Goal: Transaction & Acquisition: Purchase product/service

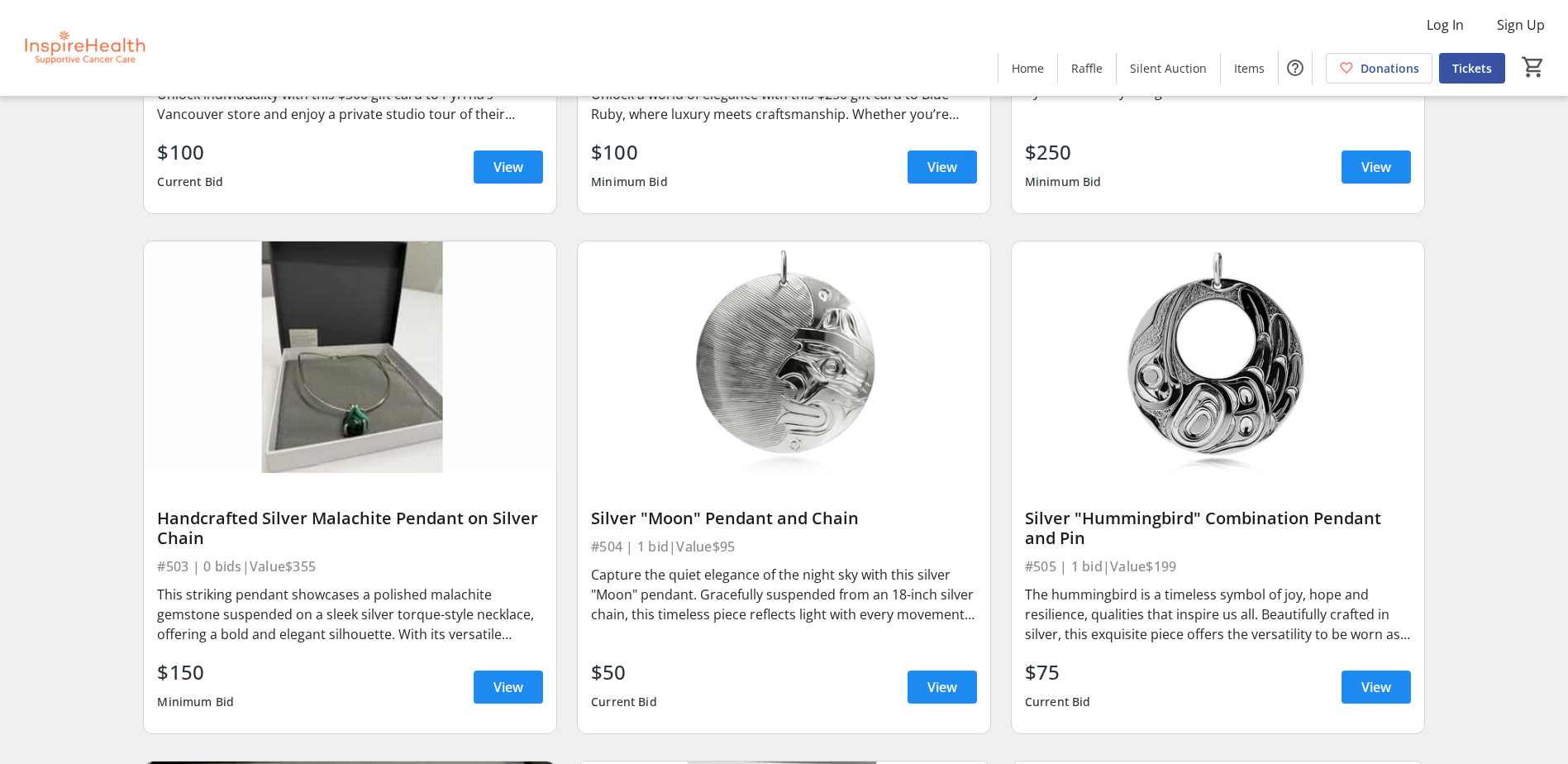
scroll to position [9917, 0]
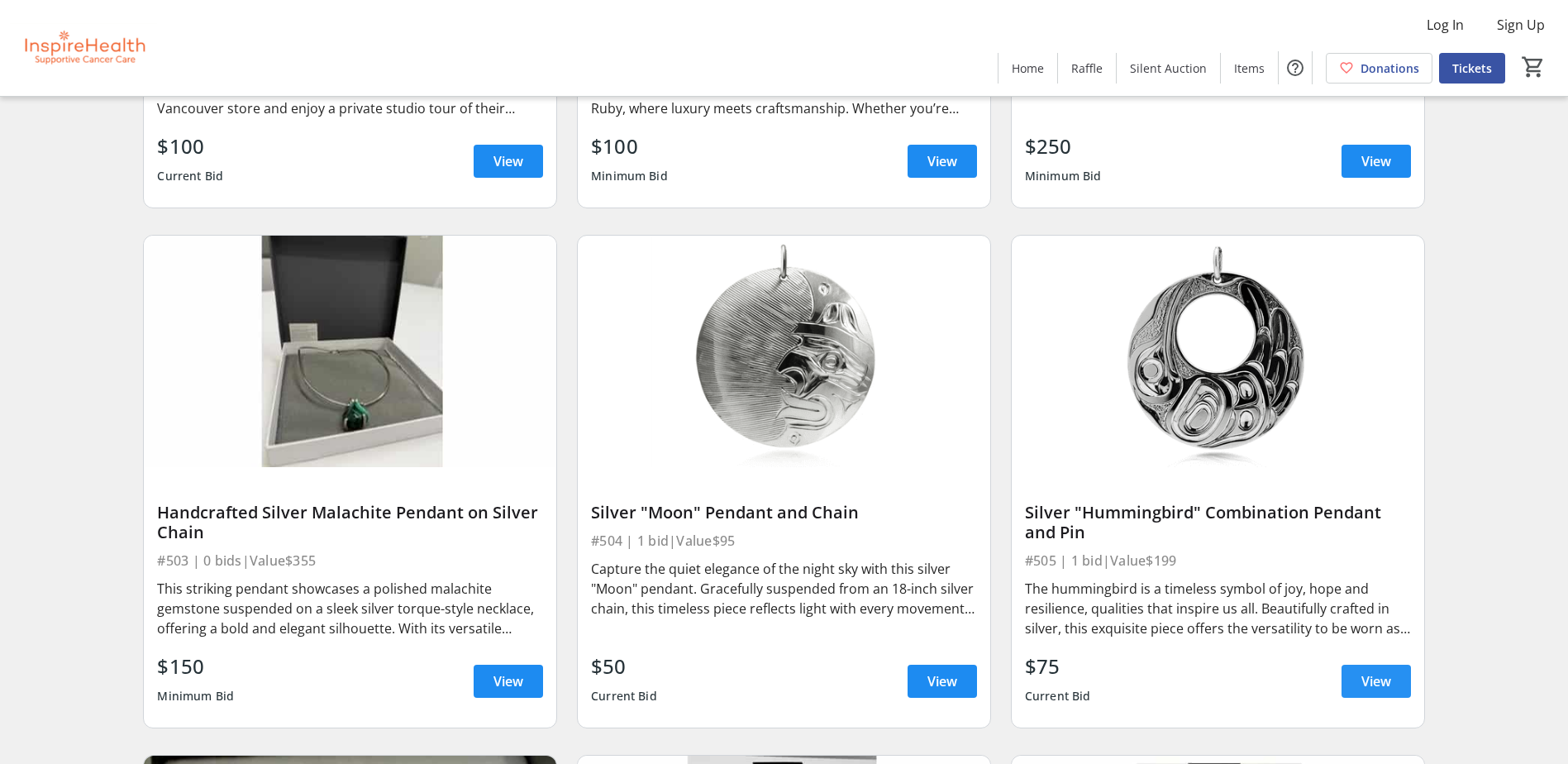
click at [1374, 682] on span "View" at bounding box center [1376, 680] width 30 height 19
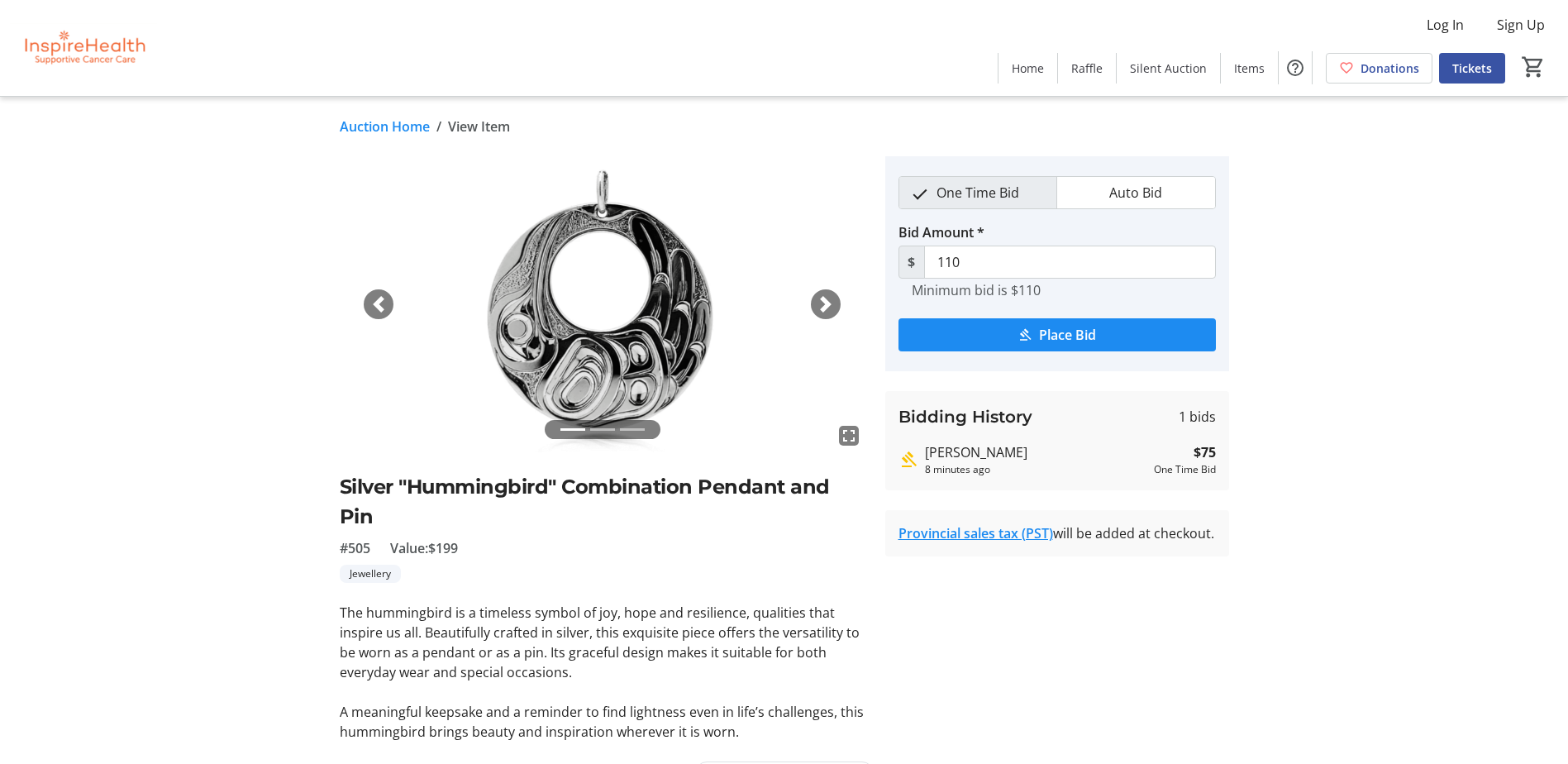
scroll to position [41, 0]
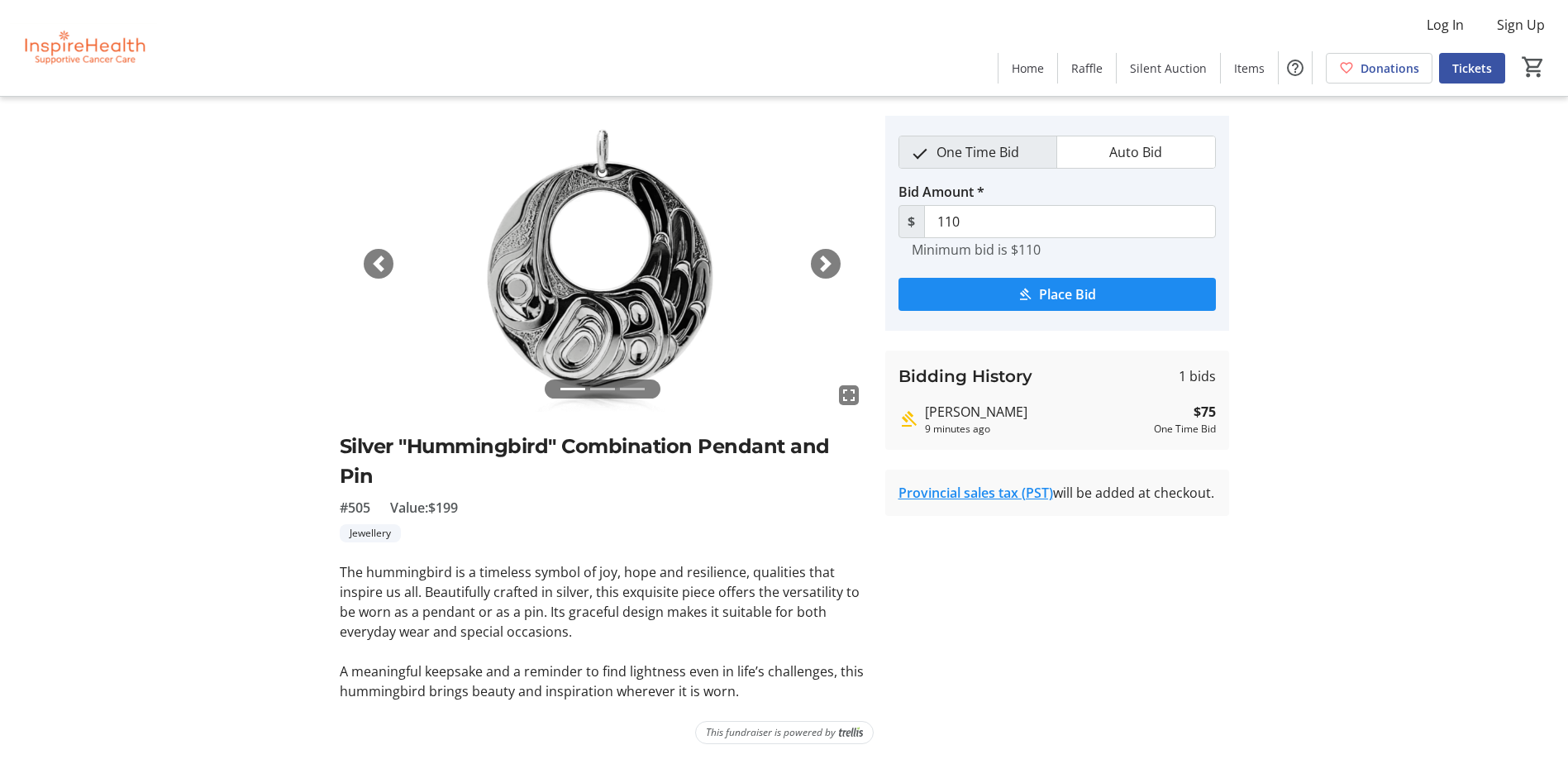
click at [813, 265] on div "Next" at bounding box center [826, 263] width 30 height 30
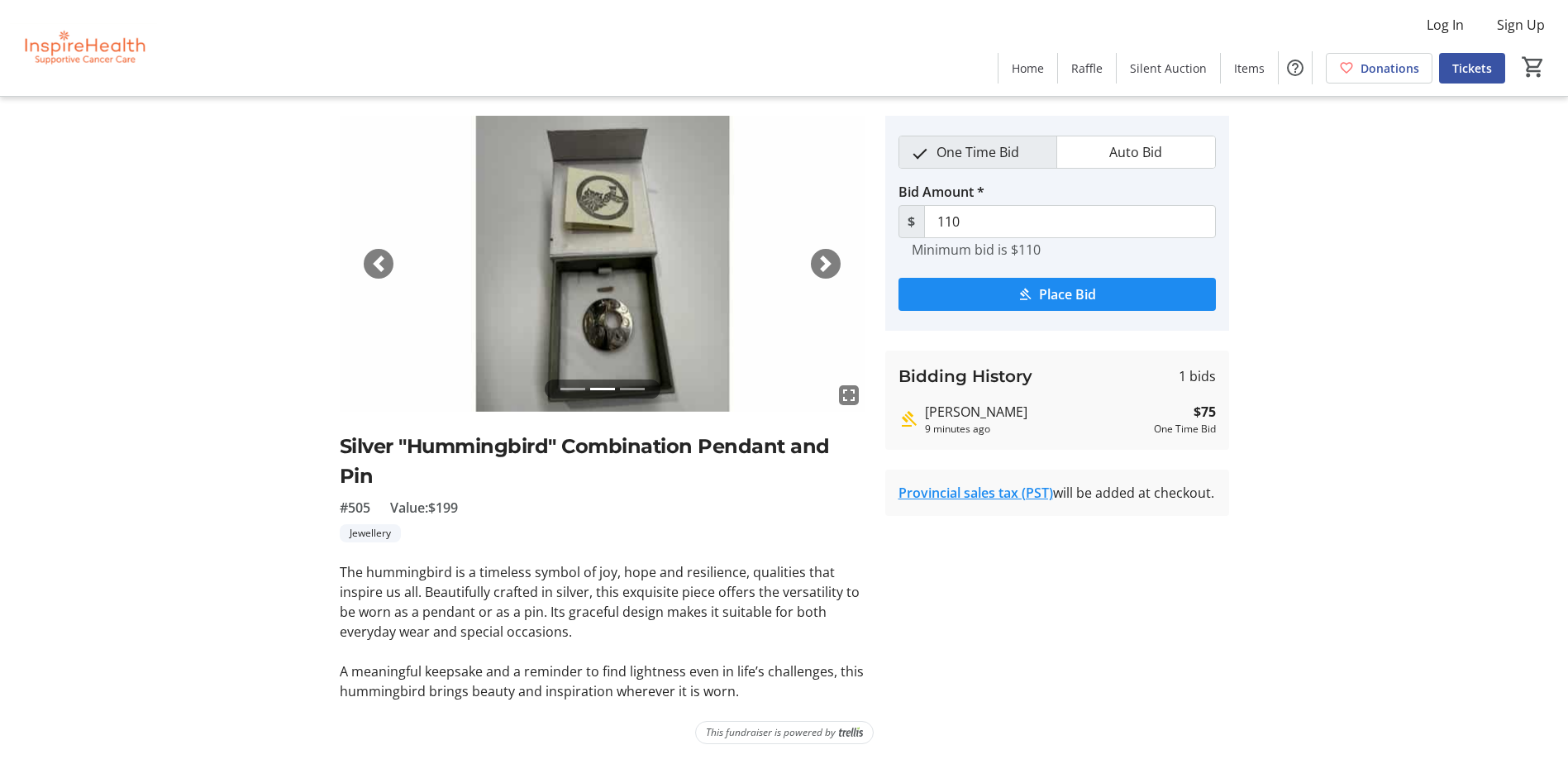
click at [830, 262] on span "button" at bounding box center [826, 263] width 17 height 17
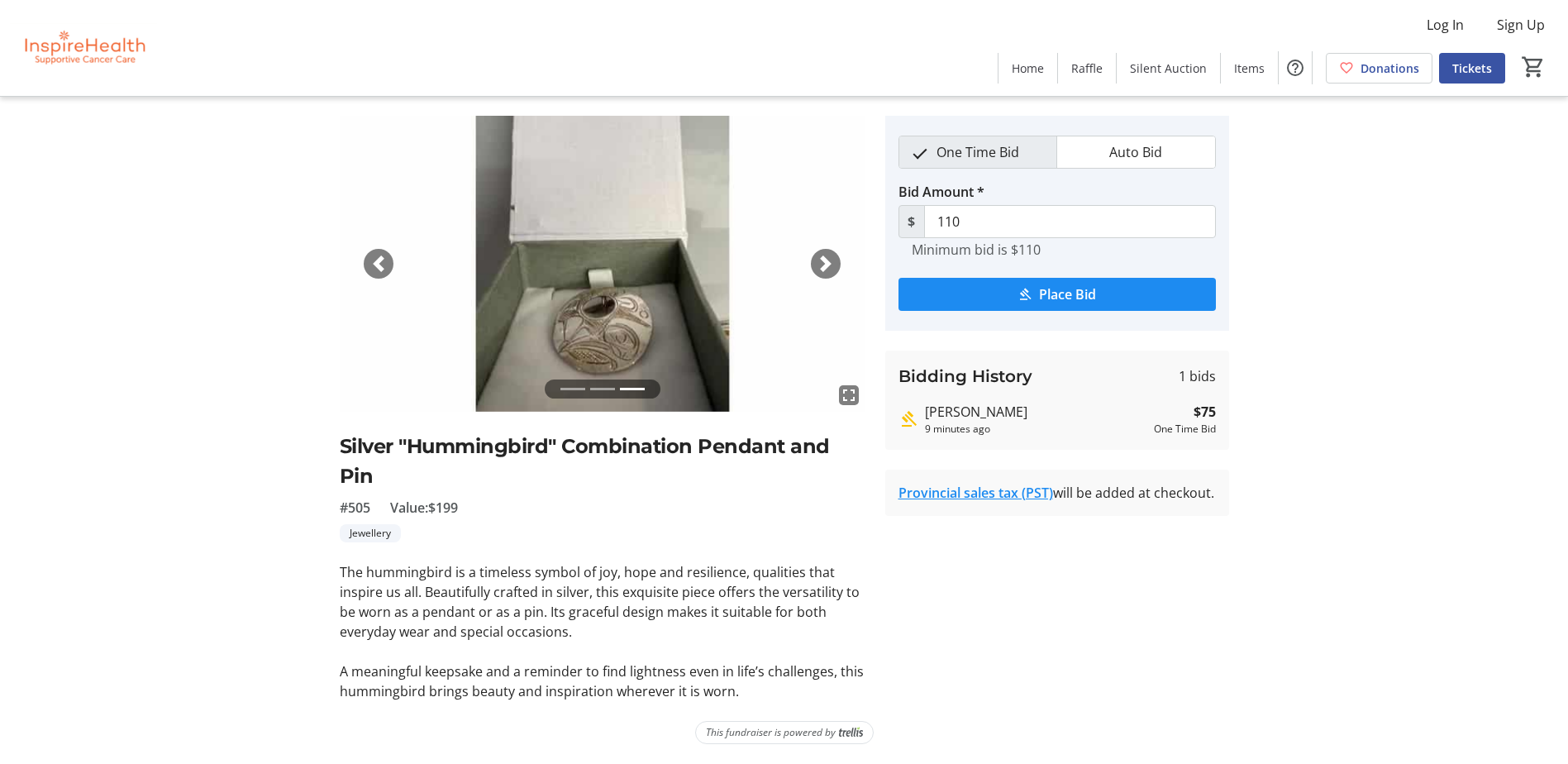
click at [827, 261] on span "button" at bounding box center [826, 263] width 17 height 17
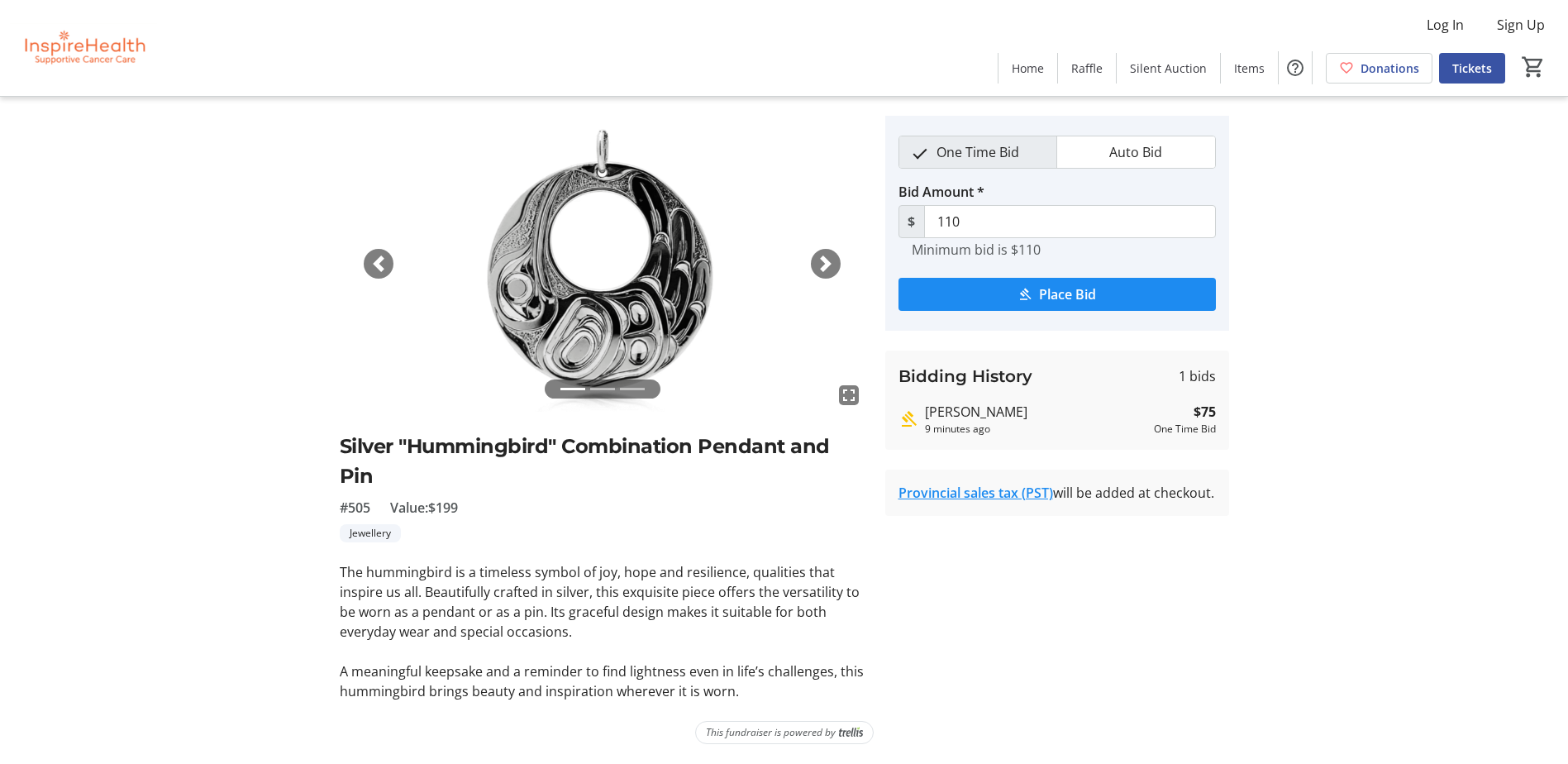
click at [827, 261] on span "button" at bounding box center [826, 263] width 17 height 17
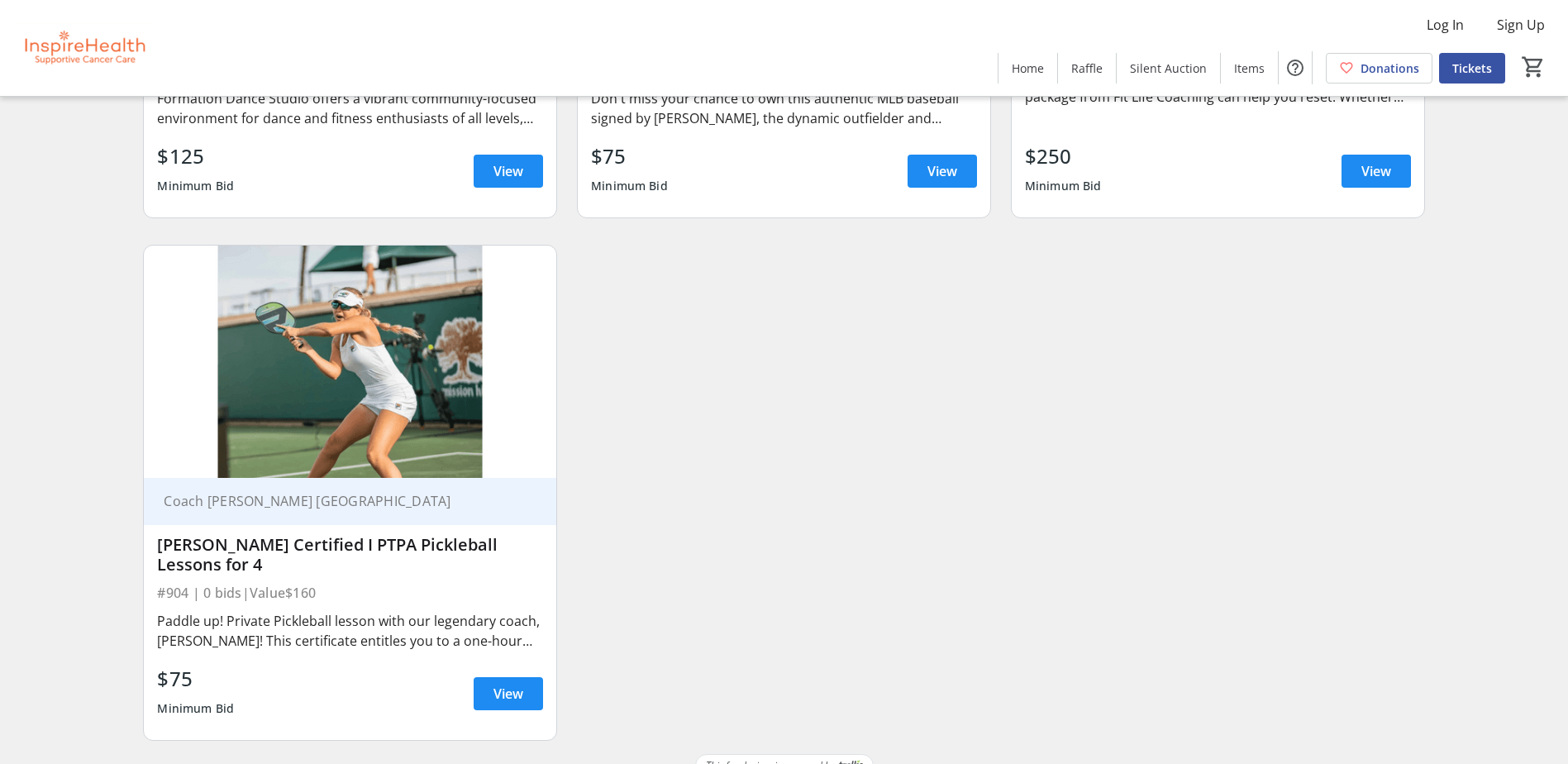
scroll to position [20312, 0]
